Goal: Task Accomplishment & Management: Use online tool/utility

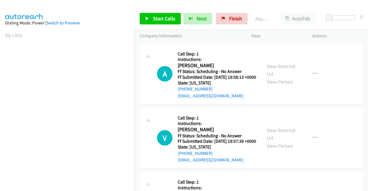
click at [158, 11] on div "Start Calls Pause Next Finish Paused AutoTab AutoTab 0" at bounding box center [252, 19] width 234 height 22
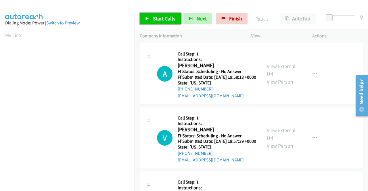
click at [161, 19] on span "Start Calls" at bounding box center [164, 18] width 22 height 7
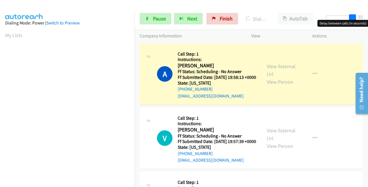
drag, startPoint x: 329, startPoint y: 16, endPoint x: 287, endPoint y: 51, distance: 55.2
click at [366, 20] on div "Start Calls Pause Next Finish Dialing Austin Klapesky AutoTab AutoTab 30" at bounding box center [252, 19] width 234 height 22
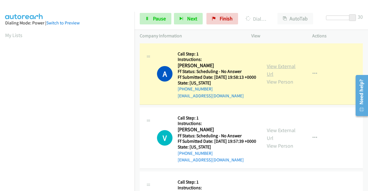
click at [288, 70] on link "View External Url" at bounding box center [281, 70] width 29 height 14
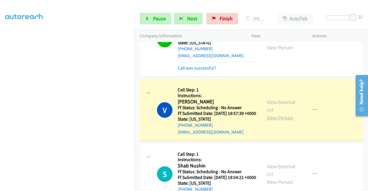
scroll to position [58, 0]
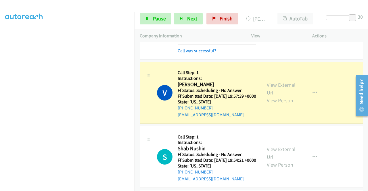
click at [272, 94] on link "View External Url" at bounding box center [281, 89] width 29 height 14
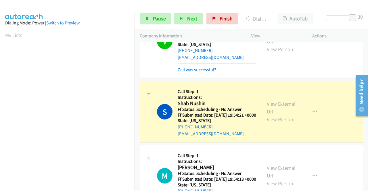
scroll to position [131, 0]
click at [268, 115] on link "View External Url" at bounding box center [281, 108] width 29 height 14
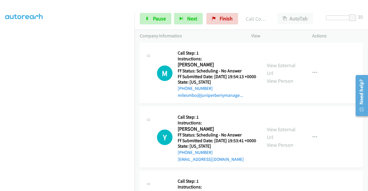
scroll to position [102, 0]
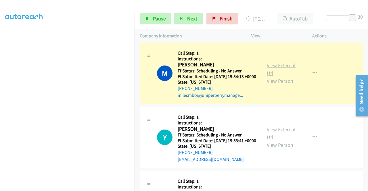
click at [275, 77] on link "View External Url" at bounding box center [281, 69] width 29 height 14
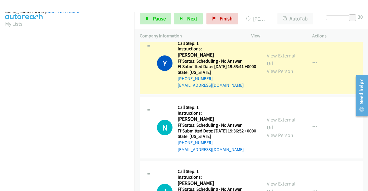
scroll to position [131, 0]
click at [281, 67] on link "View External Url" at bounding box center [281, 59] width 29 height 14
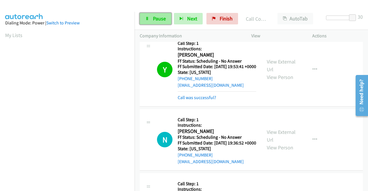
click at [157, 18] on span "Pause" at bounding box center [159, 18] width 13 height 7
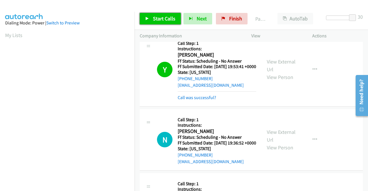
click at [154, 20] on span "Start Calls" at bounding box center [164, 18] width 22 height 7
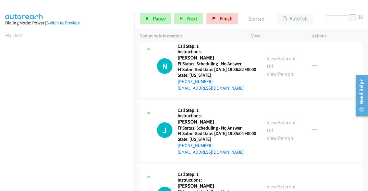
scroll to position [403, 0]
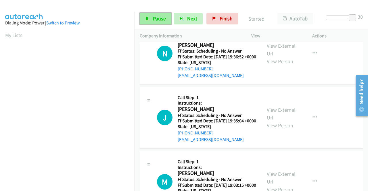
click at [154, 22] on link "Pause" at bounding box center [156, 19] width 32 height 12
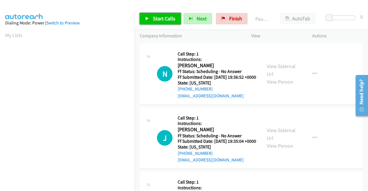
click at [157, 16] on span "Start Calls" at bounding box center [164, 18] width 22 height 7
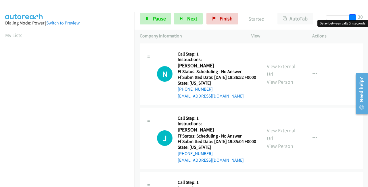
drag, startPoint x: 329, startPoint y: 18, endPoint x: 362, endPoint y: 15, distance: 32.9
click at [363, 15] on div "Start Calls Pause Next Finish Started AutoTab AutoTab 30" at bounding box center [252, 19] width 234 height 22
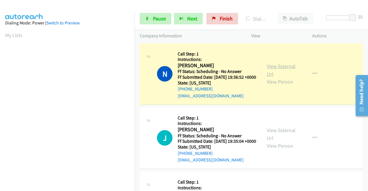
click at [281, 69] on link "View External Url" at bounding box center [281, 70] width 29 height 14
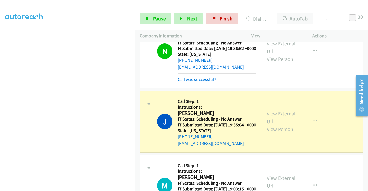
scroll to position [115, 0]
click at [279, 123] on link "View External Url" at bounding box center [281, 118] width 29 height 14
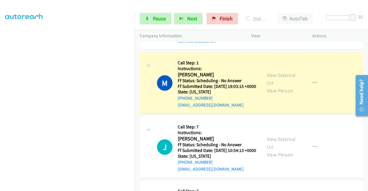
scroll to position [131, 0]
click at [276, 86] on link "View External Url" at bounding box center [281, 79] width 29 height 14
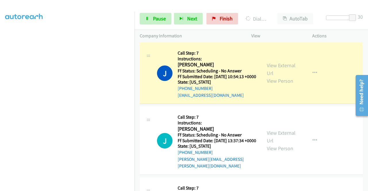
scroll to position [0, 0]
click at [268, 77] on link "View External Url" at bounding box center [281, 69] width 29 height 14
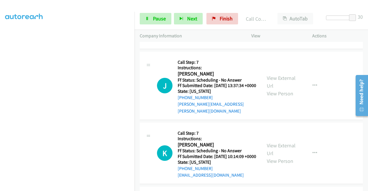
scroll to position [317, 0]
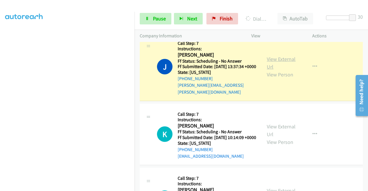
click at [291, 70] on link "View External Url" at bounding box center [281, 63] width 29 height 14
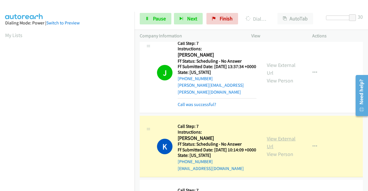
scroll to position [131, 0]
click at [273, 150] on link "View External Url" at bounding box center [281, 143] width 29 height 14
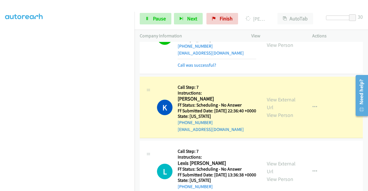
scroll to position [461, 0]
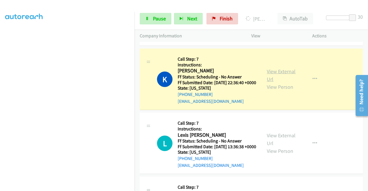
click at [278, 83] on link "View External Url" at bounding box center [281, 75] width 29 height 14
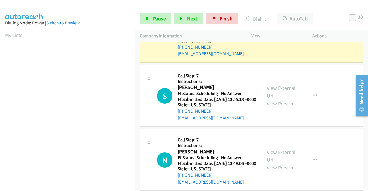
scroll to position [576, 0]
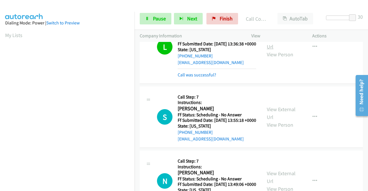
click at [271, 50] on link "View External Url" at bounding box center [281, 43] width 29 height 14
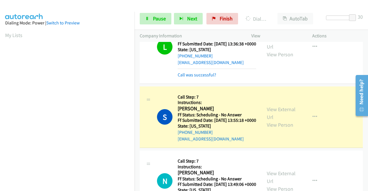
scroll to position [131, 0]
click at [268, 121] on link "View External Url" at bounding box center [281, 113] width 29 height 14
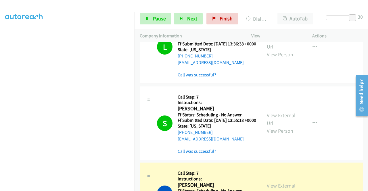
scroll to position [0, 0]
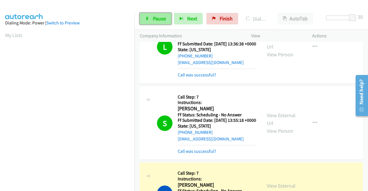
click at [154, 19] on span "Pause" at bounding box center [159, 18] width 13 height 7
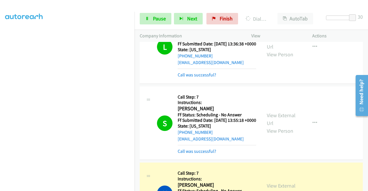
scroll to position [662, 0]
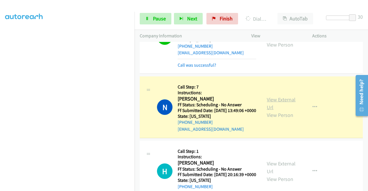
click at [269, 111] on link "View External Url" at bounding box center [281, 103] width 29 height 14
click at [157, 17] on span "Pause" at bounding box center [159, 18] width 13 height 7
click at [159, 14] on link "Pause" at bounding box center [156, 19] width 32 height 12
click at [182, 8] on div "Start Calls Pause Next Finish Dialing Naty Magpantay AutoTab AutoTab 30" at bounding box center [252, 19] width 234 height 22
click at [157, 18] on span "Pause" at bounding box center [159, 18] width 13 height 7
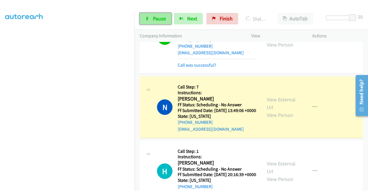
click at [156, 19] on span "Pause" at bounding box center [159, 18] width 13 height 7
click at [171, 4] on div at bounding box center [181, 11] width 363 height 22
click at [154, 17] on span "Pause" at bounding box center [159, 18] width 13 height 7
click at [157, 17] on span "Pause" at bounding box center [159, 18] width 13 height 7
click at [152, 20] on link "Pause" at bounding box center [156, 19] width 32 height 12
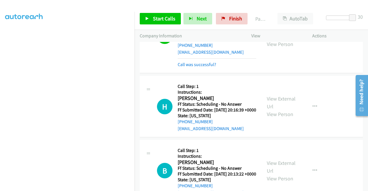
scroll to position [748, 0]
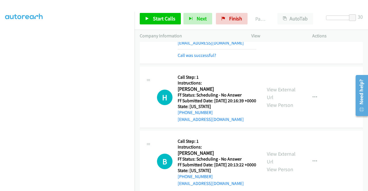
click at [139, 66] on td "N Callback Scheduled Call Step: 7 Instructions: Naty Magpantay America/Los_Ange…" at bounding box center [252, 27] width 234 height 77
drag, startPoint x: 155, startPoint y: 18, endPoint x: 146, endPoint y: 39, distance: 23.1
click at [154, 18] on span "Start Calls" at bounding box center [164, 18] width 22 height 7
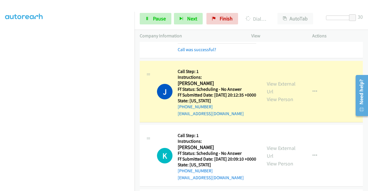
scroll to position [950, 0]
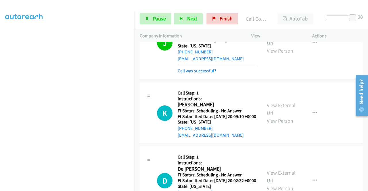
click at [273, 46] on link "View External Url" at bounding box center [281, 39] width 29 height 14
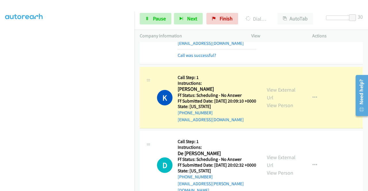
scroll to position [979, 0]
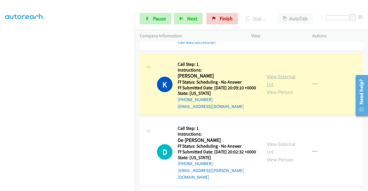
click at [270, 88] on link "View External Url" at bounding box center [281, 80] width 29 height 14
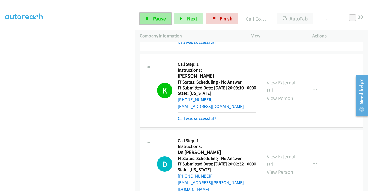
click at [154, 17] on span "Pause" at bounding box center [159, 18] width 13 height 7
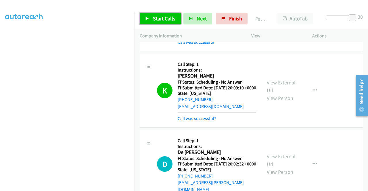
click at [172, 16] on span "Start Calls" at bounding box center [164, 18] width 22 height 7
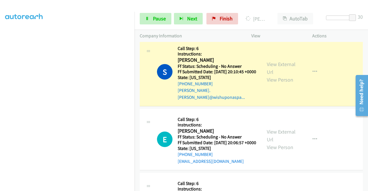
scroll to position [1152, 0]
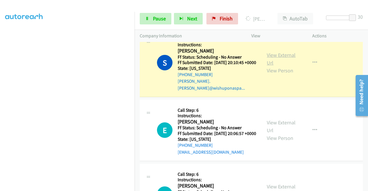
click at [283, 66] on link "View External Url" at bounding box center [281, 59] width 29 height 14
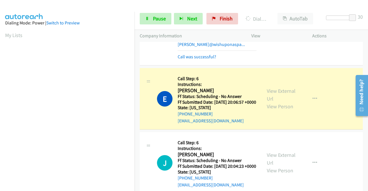
scroll to position [1238, 0]
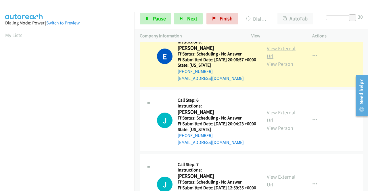
click at [268, 60] on link "View External Url" at bounding box center [281, 52] width 29 height 14
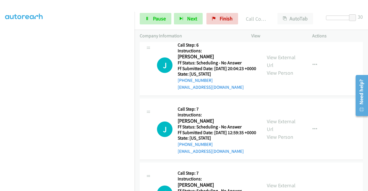
scroll to position [1353, 0]
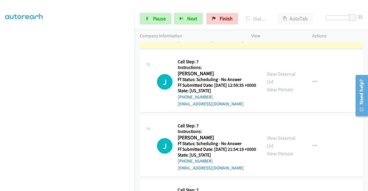
click at [289, 21] on link "View External Url" at bounding box center [281, 14] width 29 height 14
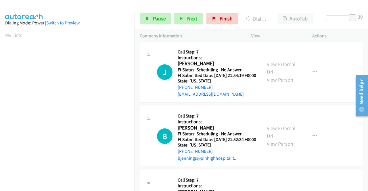
scroll to position [131, 0]
click at [269, 11] on link "View External Url" at bounding box center [281, 4] width 29 height 14
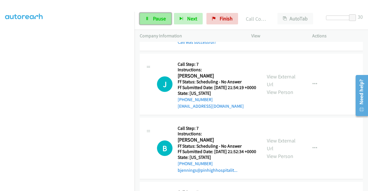
click at [154, 22] on link "Pause" at bounding box center [156, 19] width 32 height 12
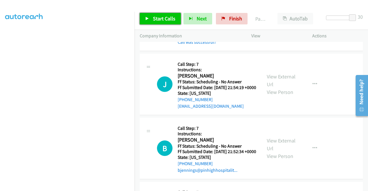
click at [166, 15] on span "Start Calls" at bounding box center [164, 18] width 22 height 7
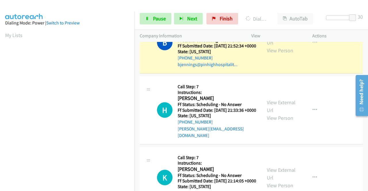
scroll to position [1555, 0]
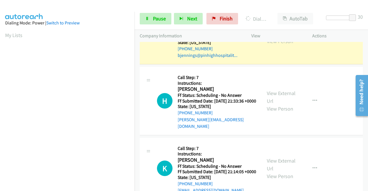
click at [268, 37] on link "View External Url" at bounding box center [281, 29] width 29 height 14
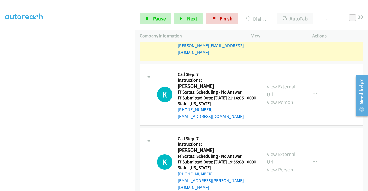
scroll to position [131, 0]
click at [277, 30] on link "View External Url" at bounding box center [281, 23] width 29 height 14
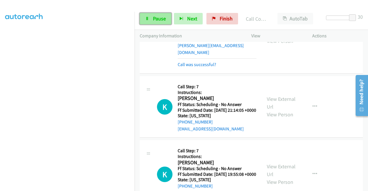
drag, startPoint x: 153, startPoint y: 20, endPoint x: 172, endPoint y: 20, distance: 19.3
click at [153, 20] on span "Pause" at bounding box center [159, 18] width 13 height 7
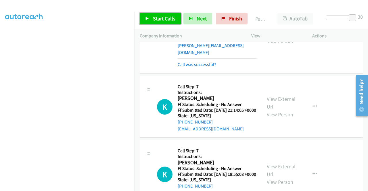
click at [150, 22] on link "Start Calls" at bounding box center [160, 19] width 41 height 12
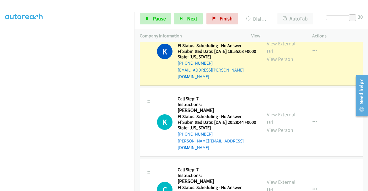
scroll to position [1785, 0]
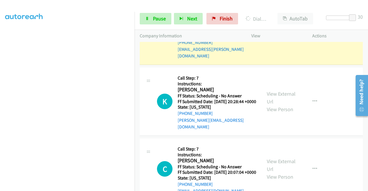
click at [272, 34] on link "View External Url" at bounding box center [281, 27] width 29 height 14
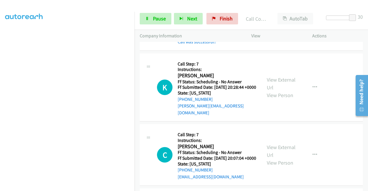
scroll to position [1871, 0]
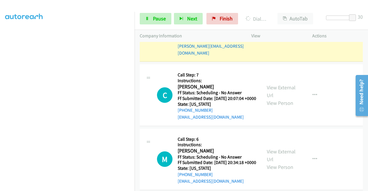
click at [280, 31] on link "View External Url" at bounding box center [281, 24] width 29 height 14
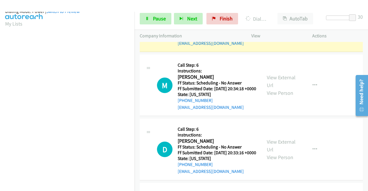
scroll to position [131, 0]
click at [272, 24] on link "View External Url" at bounding box center [281, 17] width 29 height 14
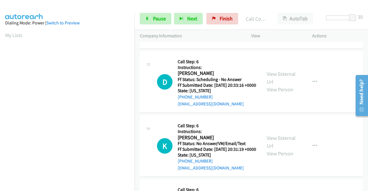
scroll to position [2044, 0]
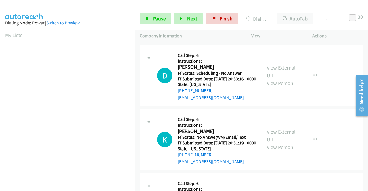
click at [287, 15] on link "View External Url" at bounding box center [281, 7] width 29 height 14
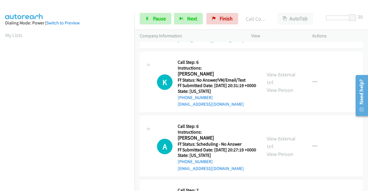
scroll to position [2130, 0]
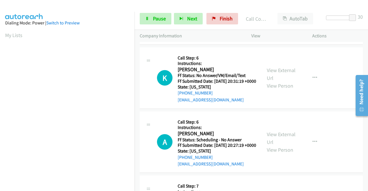
scroll to position [2188, 0]
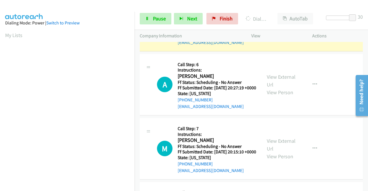
click at [283, 24] on link "View External Url" at bounding box center [281, 17] width 29 height 14
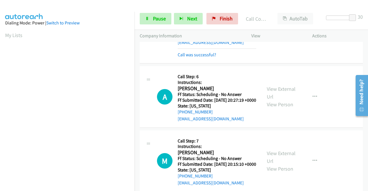
scroll to position [2245, 0]
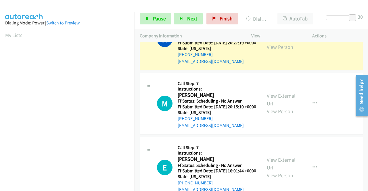
click at [270, 43] on link "View External Url" at bounding box center [281, 35] width 29 height 14
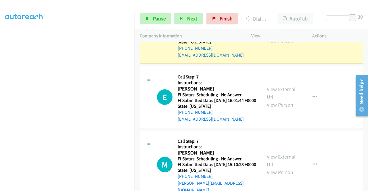
scroll to position [2361, 0]
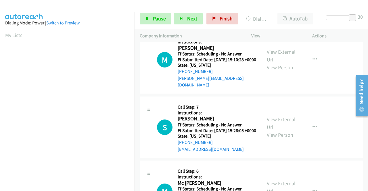
scroll to position [2447, 0]
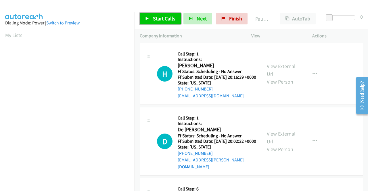
click at [159, 17] on span "Start Calls" at bounding box center [164, 18] width 22 height 7
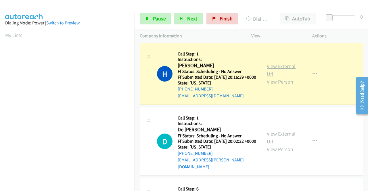
click at [277, 68] on link "View External Url" at bounding box center [281, 70] width 29 height 14
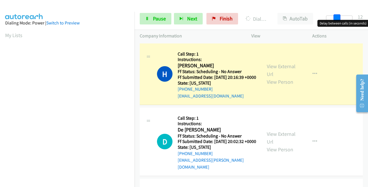
drag, startPoint x: 340, startPoint y: 16, endPoint x: 356, endPoint y: 15, distance: 15.9
click at [341, 15] on span at bounding box center [337, 17] width 7 height 7
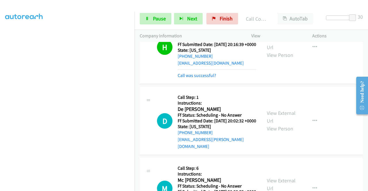
scroll to position [86, 0]
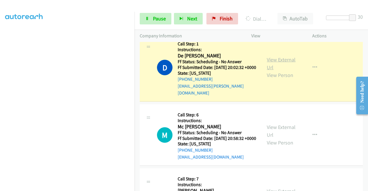
click at [281, 62] on link "View External Url" at bounding box center [281, 63] width 29 height 14
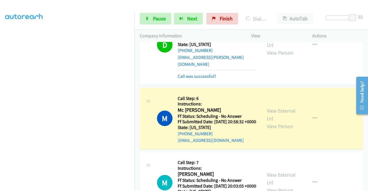
scroll to position [131, 0]
click at [271, 118] on link "View External Url" at bounding box center [281, 115] width 29 height 14
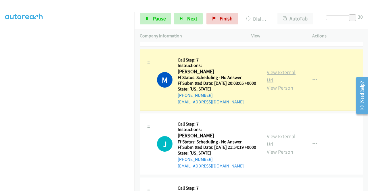
click at [287, 83] on link "View External Url" at bounding box center [281, 76] width 29 height 14
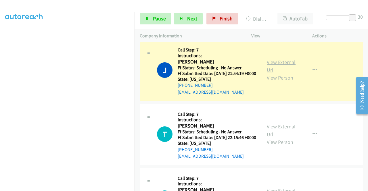
click at [273, 73] on link "View External Url" at bounding box center [281, 66] width 29 height 14
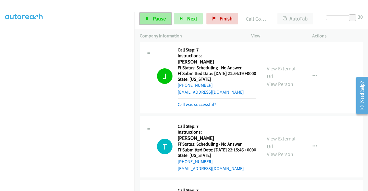
click at [158, 21] on span "Pause" at bounding box center [159, 18] width 13 height 7
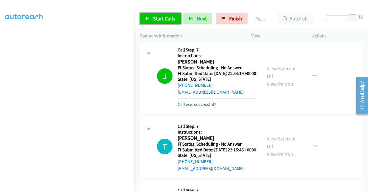
click at [160, 23] on link "Start Calls" at bounding box center [160, 19] width 41 height 12
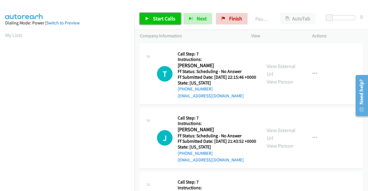
click at [151, 15] on link "Start Calls" at bounding box center [160, 19] width 41 height 12
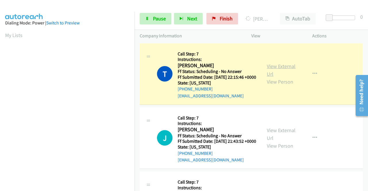
scroll to position [131, 0]
click at [272, 70] on link "View External Url" at bounding box center [281, 70] width 29 height 14
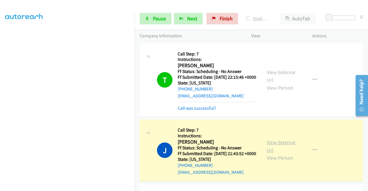
click at [268, 152] on link "View External Url" at bounding box center [281, 146] width 29 height 14
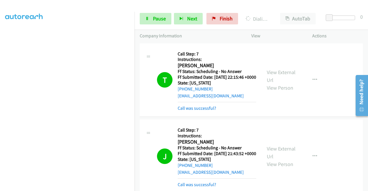
scroll to position [115, 0]
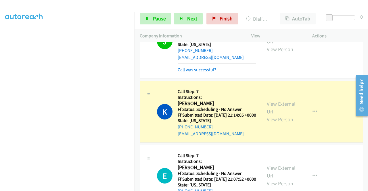
click at [270, 115] on link "View External Url" at bounding box center [281, 108] width 29 height 14
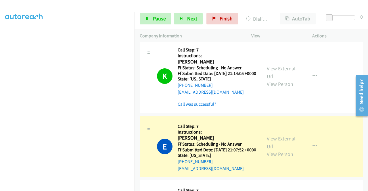
scroll to position [202, 0]
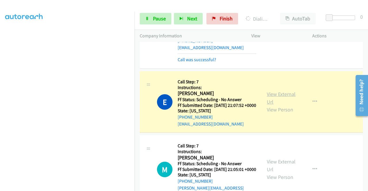
click at [269, 105] on link "View External Url" at bounding box center [281, 98] width 29 height 14
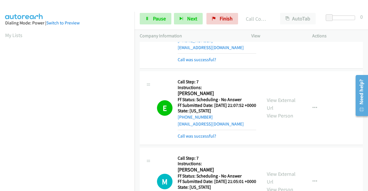
scroll to position [131, 0]
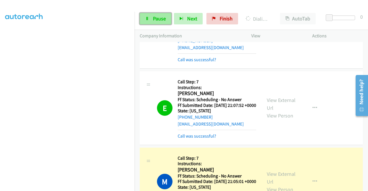
click at [154, 19] on span "Pause" at bounding box center [159, 18] width 13 height 7
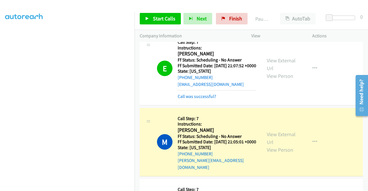
scroll to position [288, 0]
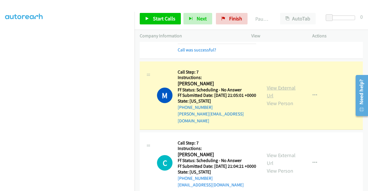
click at [283, 99] on link "View External Url" at bounding box center [281, 92] width 29 height 14
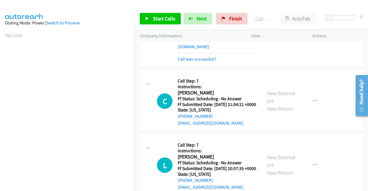
scroll to position [374, 0]
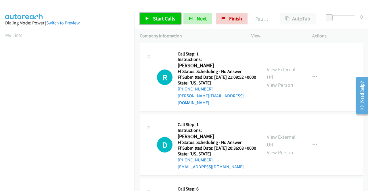
click at [156, 16] on span "Start Calls" at bounding box center [164, 18] width 22 height 7
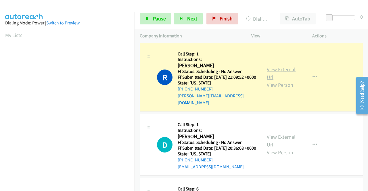
click at [284, 70] on link "View External Url" at bounding box center [281, 73] width 29 height 14
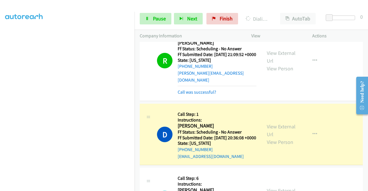
scroll to position [58, 0]
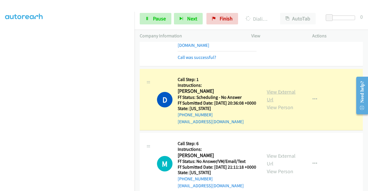
click at [267, 94] on link "View External Url" at bounding box center [281, 96] width 29 height 14
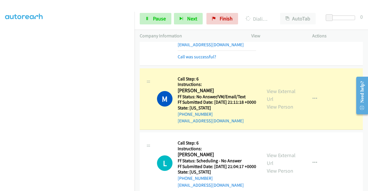
scroll to position [144, 0]
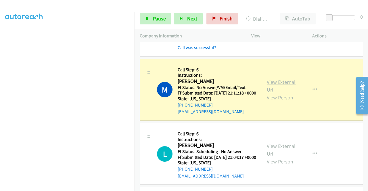
click at [285, 90] on link "View External Url" at bounding box center [281, 86] width 29 height 14
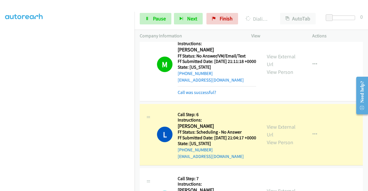
scroll to position [202, 0]
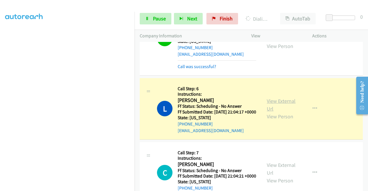
click at [270, 112] on link "View External Url" at bounding box center [281, 105] width 29 height 14
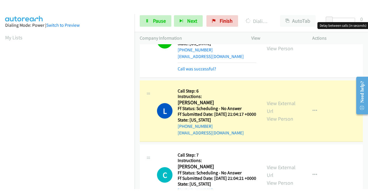
scroll to position [131, 0]
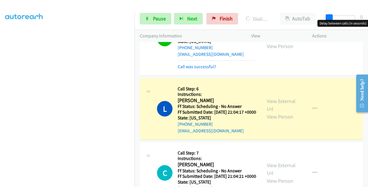
drag, startPoint x: 331, startPoint y: 15, endPoint x: 366, endPoint y: 16, distance: 34.9
click at [366, 16] on div "Start Calls Pause Next Finish Dialing Lindsay Lemke AutoTab AutoTab 0" at bounding box center [252, 19] width 234 height 22
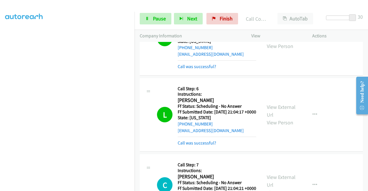
click at [267, 115] on div "View External Url View Person View External Url Email Schedule/Manage Callback …" at bounding box center [295, 114] width 66 height 63
click at [269, 118] on link "View External Url" at bounding box center [281, 111] width 29 height 14
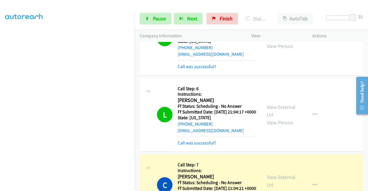
scroll to position [288, 0]
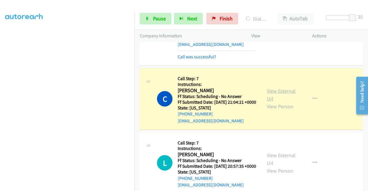
click at [270, 102] on link "View External Url" at bounding box center [281, 95] width 29 height 14
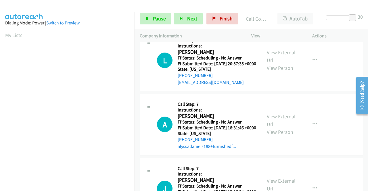
scroll to position [374, 0]
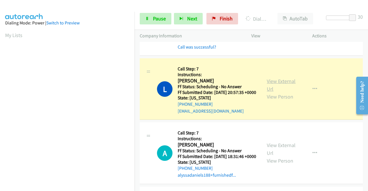
click at [289, 92] on link "View External Url" at bounding box center [281, 85] width 29 height 14
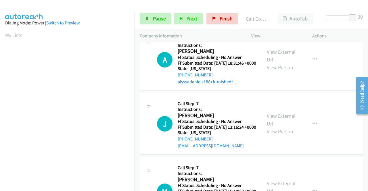
scroll to position [489, 0]
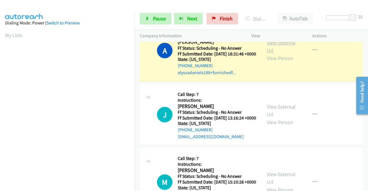
click at [291, 54] on link "View External Url" at bounding box center [281, 46] width 29 height 14
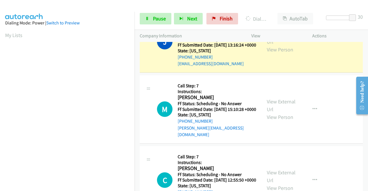
scroll to position [576, 0]
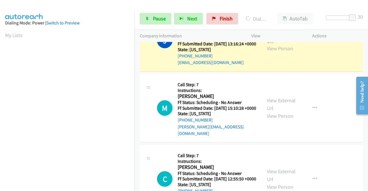
click at [277, 44] on link "View External Url" at bounding box center [281, 37] width 29 height 14
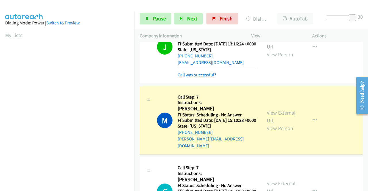
click at [270, 124] on link "View External Url" at bounding box center [281, 117] width 29 height 14
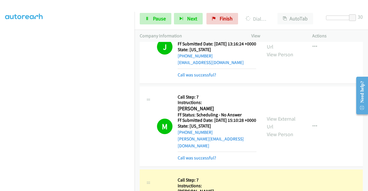
scroll to position [662, 0]
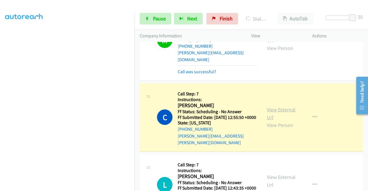
click at [289, 121] on link "View External Url" at bounding box center [281, 114] width 29 height 14
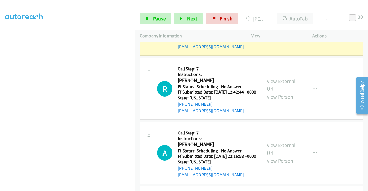
scroll to position [0, 0]
click at [268, 28] on link "View External Url" at bounding box center [281, 21] width 29 height 14
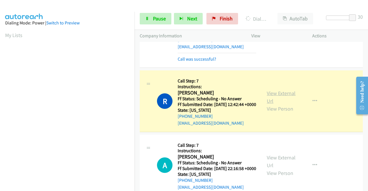
click at [271, 105] on link "View External Url" at bounding box center [281, 97] width 29 height 14
click at [154, 21] on span "Pause" at bounding box center [159, 18] width 13 height 7
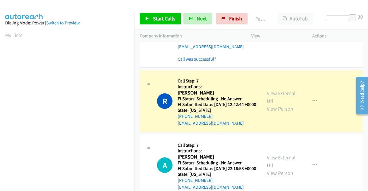
scroll to position [131, 0]
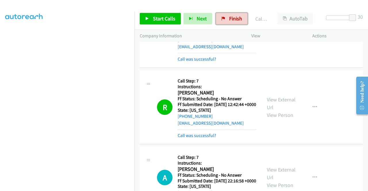
click at [238, 16] on span "Finish" at bounding box center [235, 18] width 13 height 7
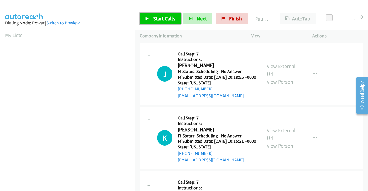
click at [162, 18] on span "Start Calls" at bounding box center [164, 18] width 22 height 7
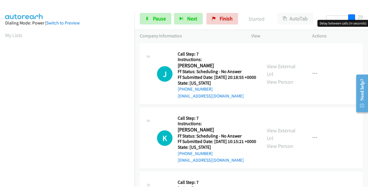
drag, startPoint x: 329, startPoint y: 16, endPoint x: 351, endPoint y: 16, distance: 22.2
click at [366, 18] on div "Start Calls Pause Next Finish Started AutoTab AutoTab 29" at bounding box center [252, 19] width 234 height 22
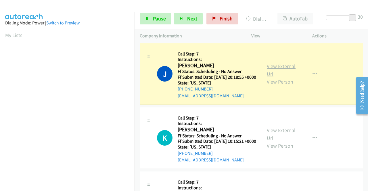
click at [283, 71] on link "View External Url" at bounding box center [281, 70] width 29 height 14
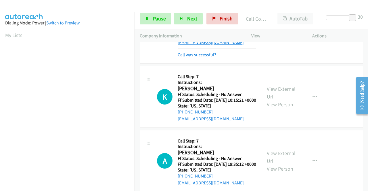
scroll to position [58, 0]
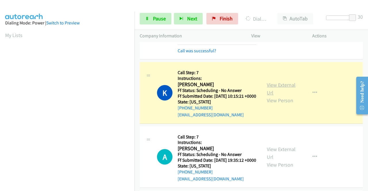
click at [273, 94] on link "View External Url" at bounding box center [281, 89] width 29 height 14
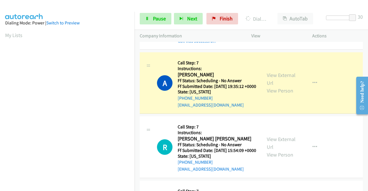
scroll to position [131, 0]
click at [273, 86] on link "View External Url" at bounding box center [281, 79] width 29 height 14
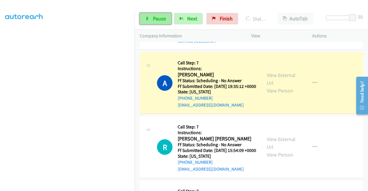
click at [149, 20] on icon at bounding box center [147, 19] width 4 height 4
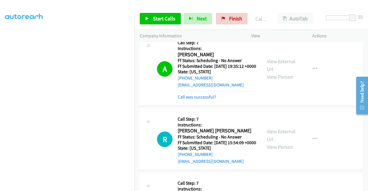
scroll to position [173, 0]
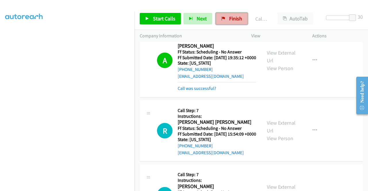
click at [221, 16] on link "Finish" at bounding box center [232, 19] width 32 height 12
